Goal: Obtain resource: Obtain resource

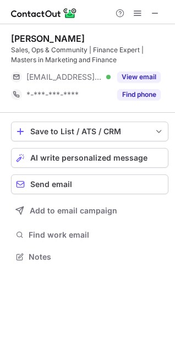
scroll to position [249, 175]
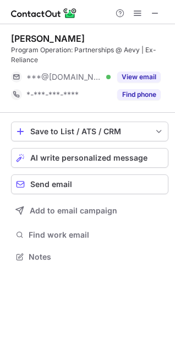
scroll to position [249, 175]
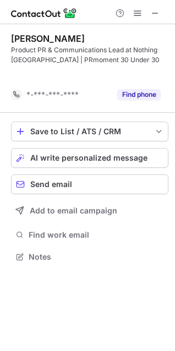
scroll to position [231, 175]
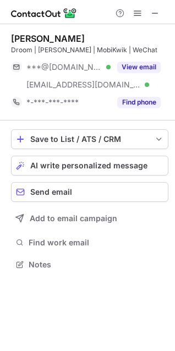
scroll to position [256, 175]
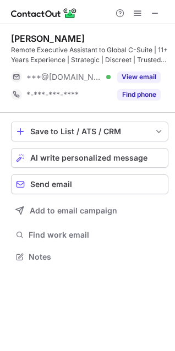
scroll to position [249, 175]
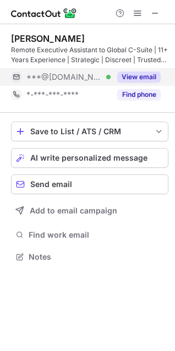
click at [125, 74] on button "View email" at bounding box center [138, 77] width 43 height 11
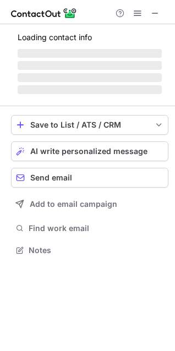
scroll to position [301, 175]
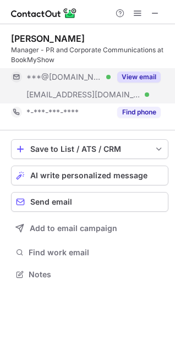
click at [130, 76] on button "View email" at bounding box center [138, 77] width 43 height 11
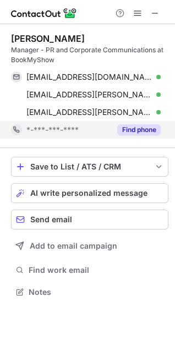
click at [138, 130] on button "Find phone" at bounding box center [138, 129] width 43 height 11
